Goal: Transaction & Acquisition: Purchase product/service

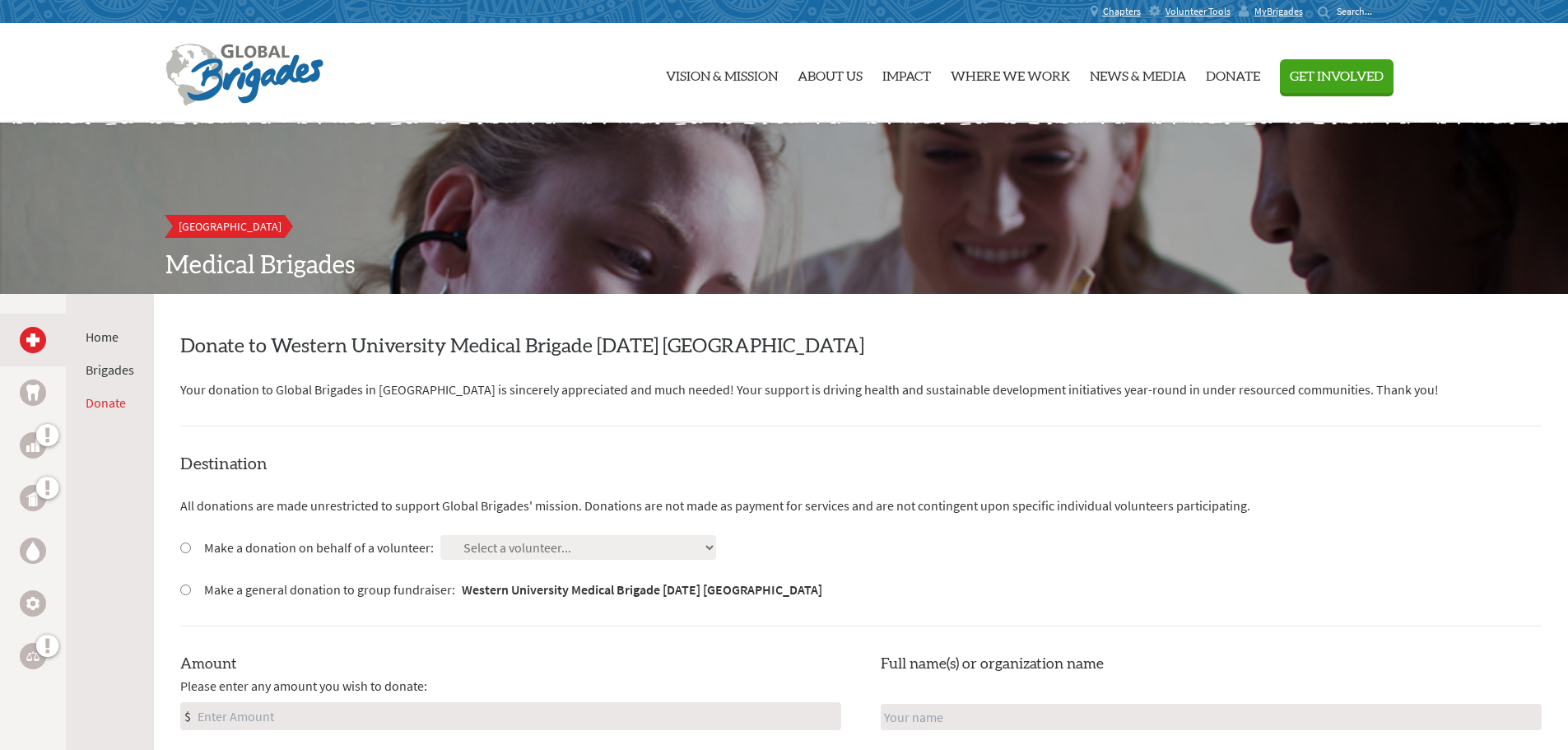
click at [186, 544] on input "Make a donation on behalf of a volunteer:" at bounding box center [185, 547] width 10 height 10
radio input "true"
click at [635, 547] on select "Select a volunteer... [PERSON_NAME] Ashiga [PERSON_NAME] [PERSON_NAME] [PERSON_…" at bounding box center [578, 547] width 276 height 25
click at [907, 473] on h4 "Destination" at bounding box center [861, 464] width 1362 height 23
click at [183, 589] on input "Make a general donation to group fundraiser: Western University Medical Brigade…" at bounding box center [185, 588] width 10 height 10
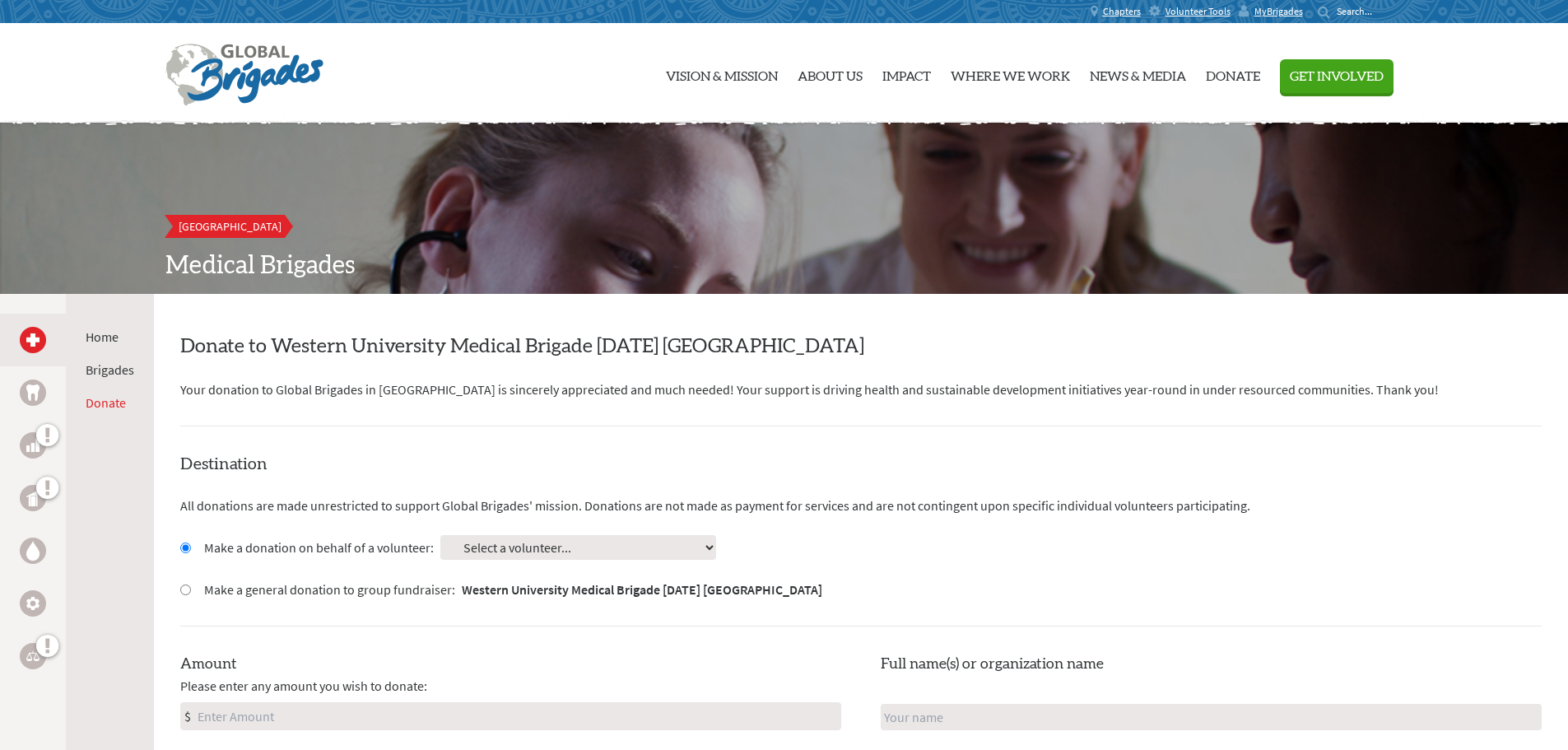
radio input "true"
click at [181, 542] on input "Make a donation on behalf of a volunteer:" at bounding box center [185, 547] width 10 height 10
radio input "true"
click at [124, 370] on link "Brigades" at bounding box center [110, 368] width 48 height 16
